Goal: Find specific page/section: Find specific page/section

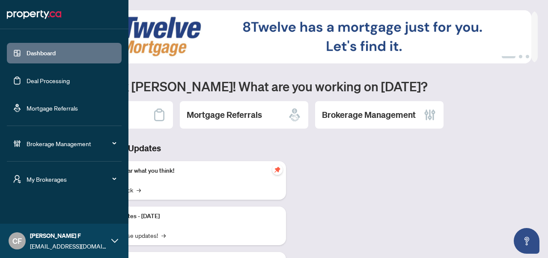
click at [31, 183] on span "My Brokerages" at bounding box center [71, 178] width 89 height 9
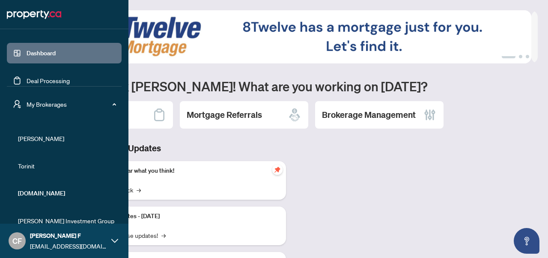
click at [30, 137] on span "[PERSON_NAME]" at bounding box center [67, 138] width 98 height 9
